Goal: Task Accomplishment & Management: Manage account settings

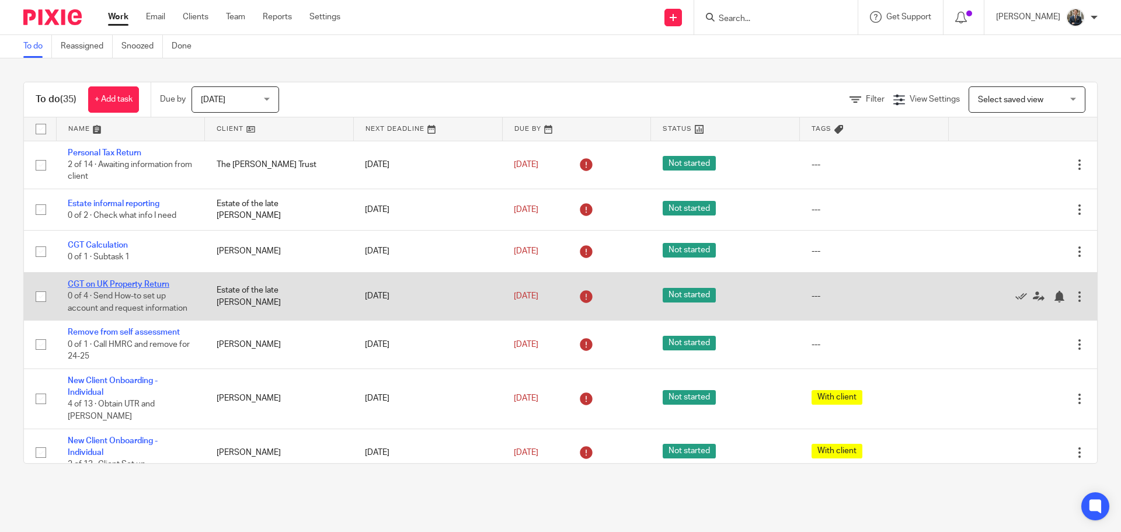
click at [145, 285] on link "CGT on UK Property Return" at bounding box center [119, 284] width 102 height 8
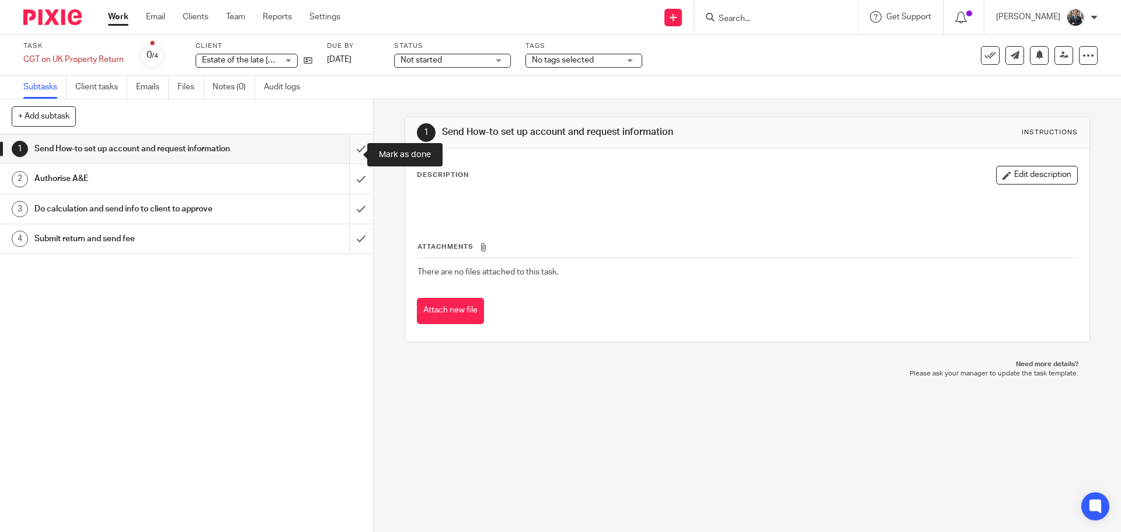
click at [353, 151] on input "submit" at bounding box center [186, 148] width 373 height 29
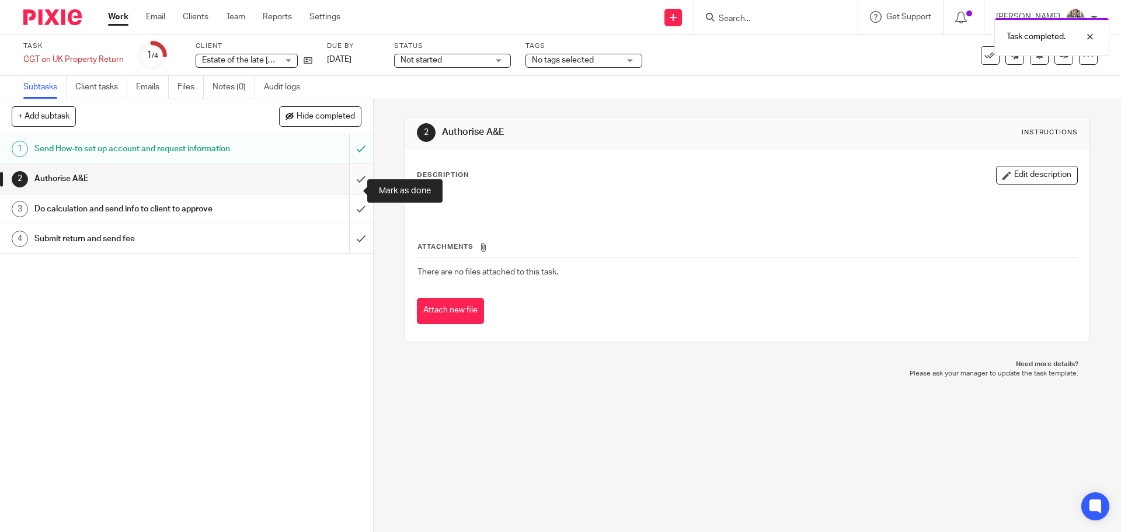
click at [352, 193] on input "submit" at bounding box center [186, 178] width 373 height 29
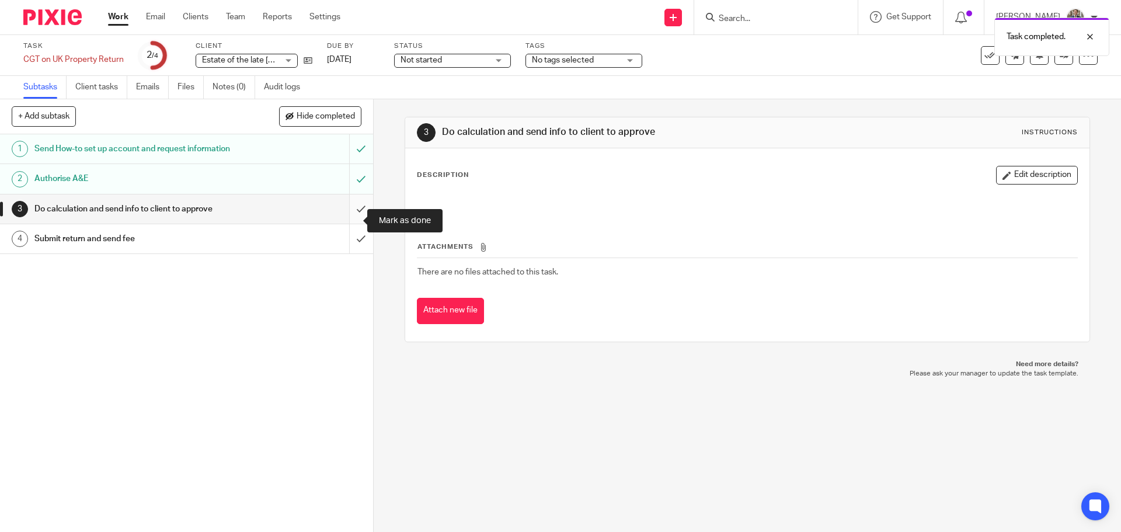
click at [353, 219] on input "submit" at bounding box center [186, 208] width 373 height 29
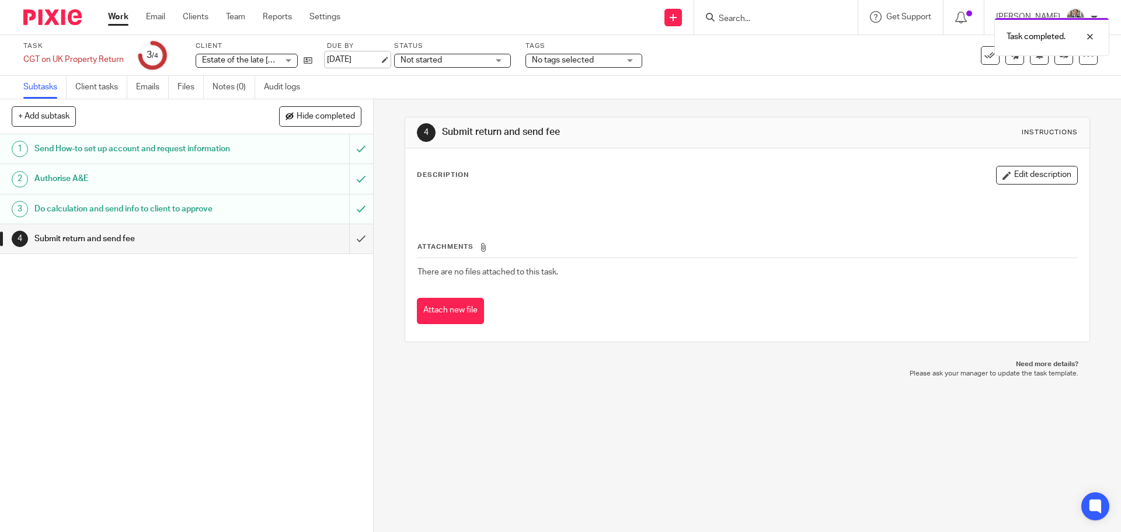
click at [370, 59] on link "[DATE]" at bounding box center [353, 60] width 53 height 12
click at [56, 14] on img at bounding box center [52, 17] width 58 height 16
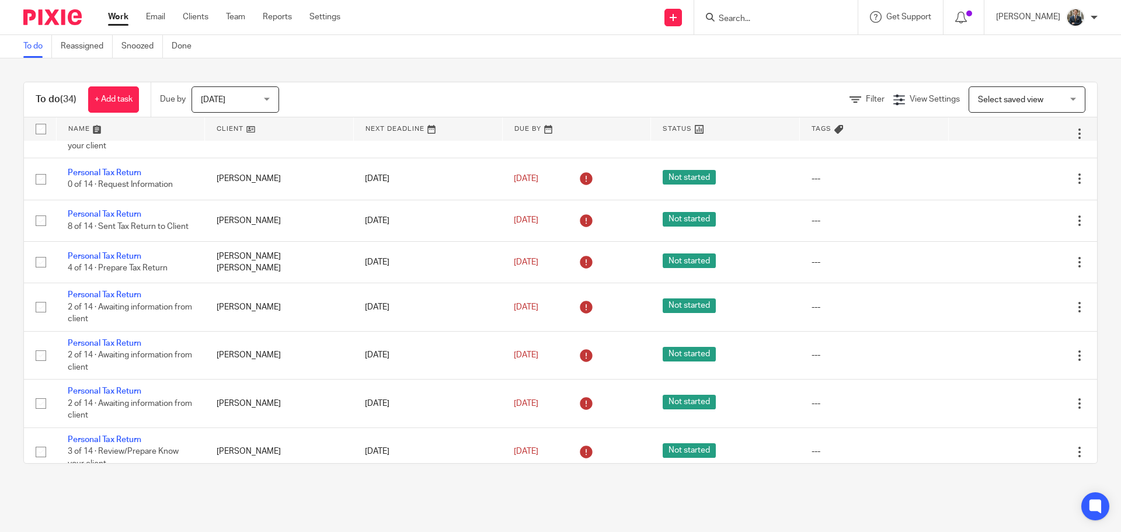
scroll to position [872, 0]
